Goal: Navigation & Orientation: Understand site structure

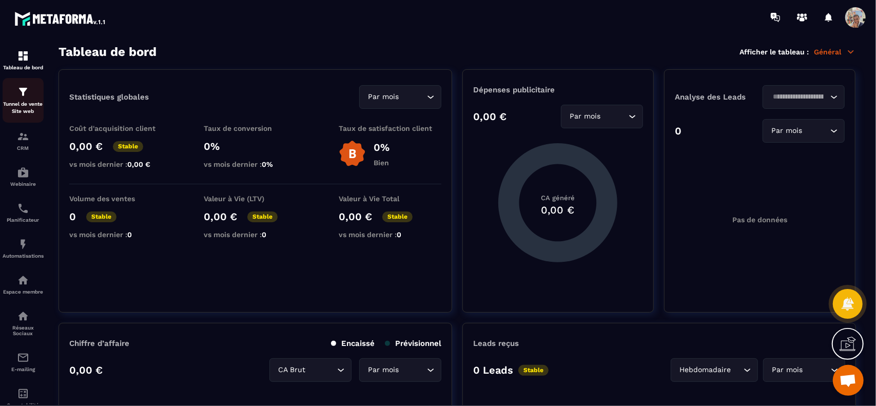
click at [24, 99] on div "Tunnel de vente Site web" at bounding box center [23, 100] width 41 height 29
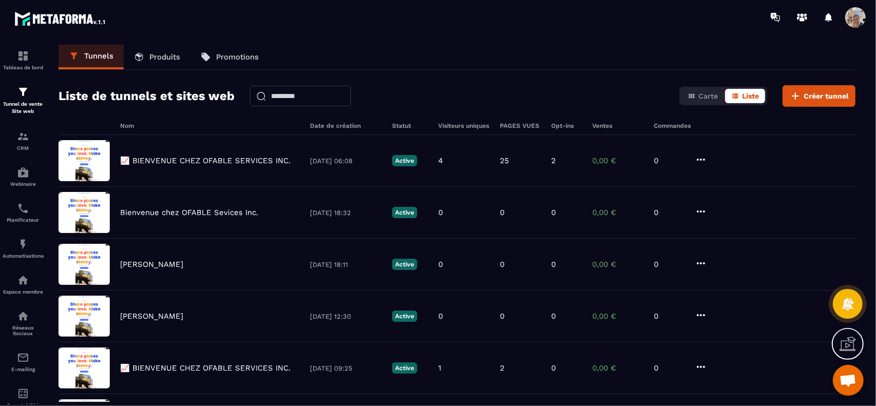
click at [159, 55] on p "Produits" at bounding box center [164, 56] width 31 height 9
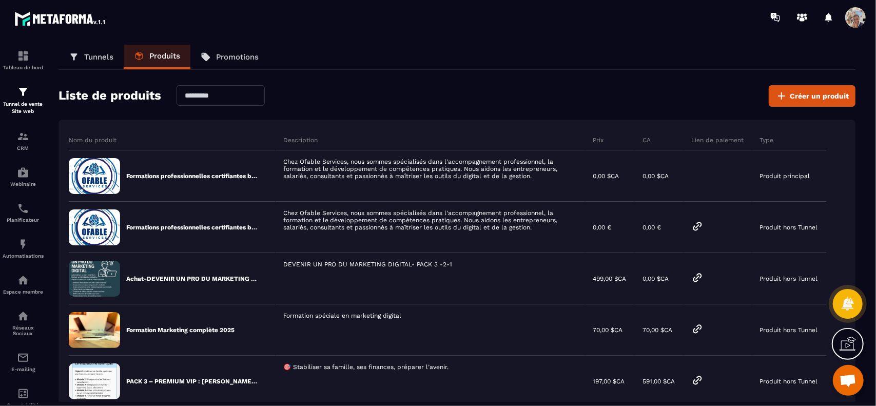
click at [230, 58] on p "Promotions" at bounding box center [237, 56] width 43 height 9
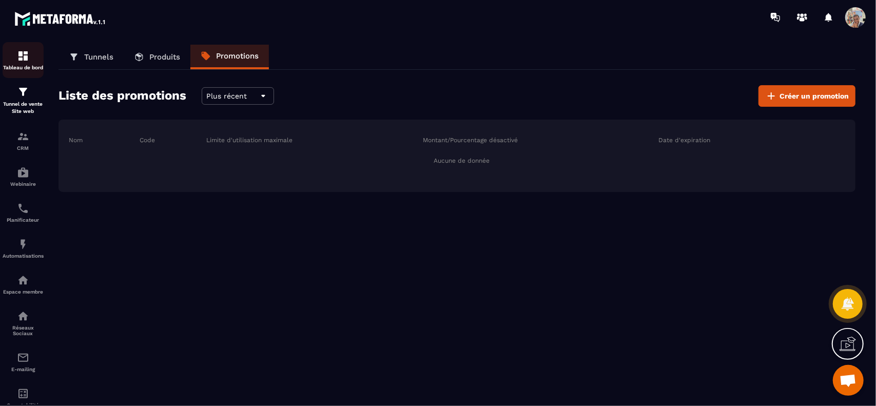
click at [25, 65] on p "Tableau de bord" at bounding box center [23, 68] width 41 height 6
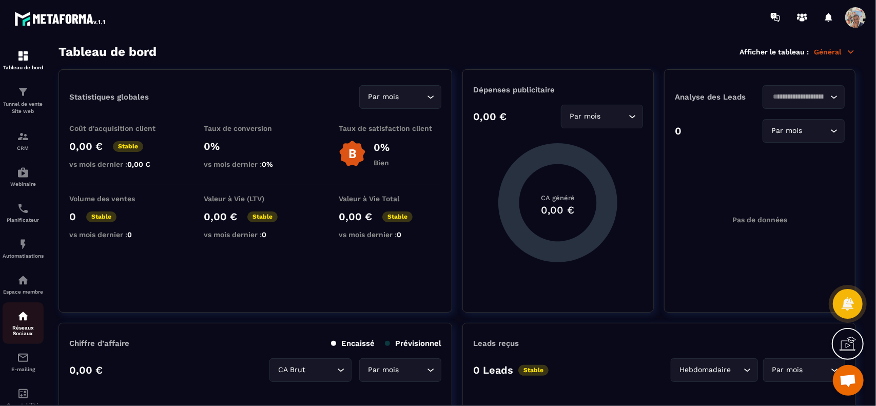
click at [23, 326] on div "Réseaux Sociaux" at bounding box center [23, 323] width 41 height 26
